Goal: Find specific fact: Find specific page/section

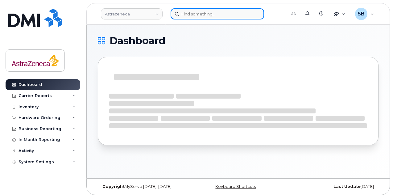
click at [198, 14] on input at bounding box center [217, 13] width 93 height 11
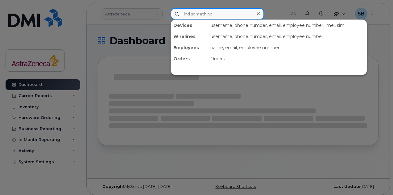
paste input "[PERSON_NAME]"
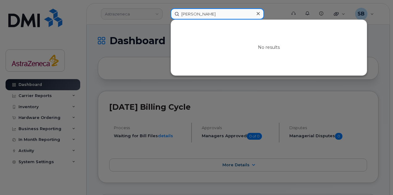
click at [199, 14] on input "[PERSON_NAME]" at bounding box center [217, 13] width 93 height 11
type input "[PERSON_NAME]"
paste input "[PERSON_NAME]"
paste input "[PERSON_NAME] O'Brie"
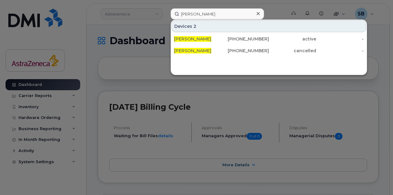
click at [242, 63] on div "Devices 2 [PERSON_NAME] [PHONE_NUMBER] active - [PERSON_NAME] [PHONE_NUMBER] ca…" at bounding box center [269, 47] width 197 height 56
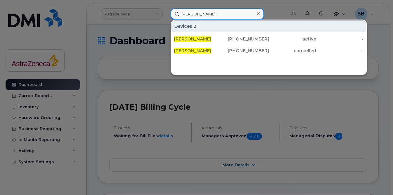
click at [204, 13] on input "[PERSON_NAME]" at bounding box center [217, 13] width 93 height 11
paste input "[PERSON_NAME]"
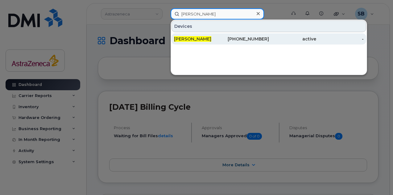
paste input "[PERSON_NAME]"
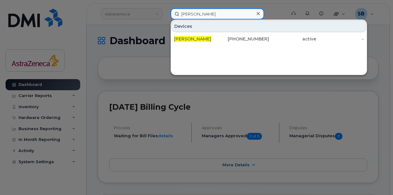
type input "[PERSON_NAME]"
